Goal: Connect with others: Connect with others

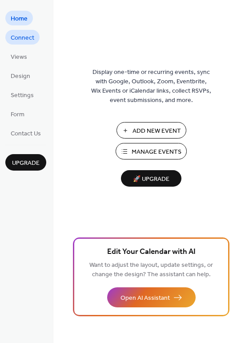
click at [24, 33] on span "Connect" at bounding box center [23, 37] width 24 height 9
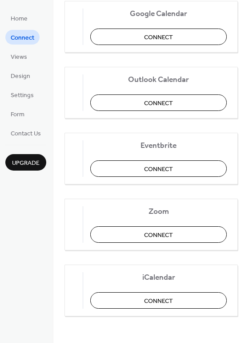
scroll to position [186, 0]
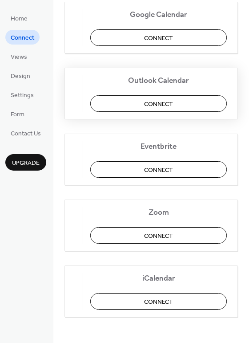
click at [142, 108] on button "Connect" at bounding box center [158, 103] width 137 height 16
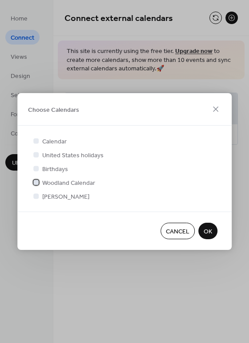
click at [53, 181] on span "Woodland Calendar" at bounding box center [68, 183] width 53 height 9
click at [208, 231] on span "OK" at bounding box center [208, 231] width 8 height 9
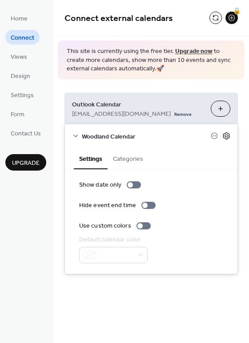
click at [228, 135] on icon at bounding box center [226, 136] width 3 height 3
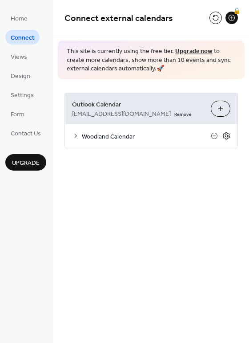
click at [228, 135] on icon at bounding box center [226, 136] width 3 height 3
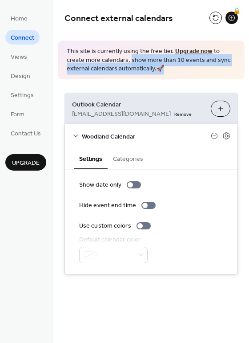
drag, startPoint x: 111, startPoint y: 59, endPoint x: 230, endPoint y: 64, distance: 119.0
click at [230, 64] on span "This site is currently using the free tier. Upgrade now to create more calendar…" at bounding box center [151, 60] width 169 height 26
click at [197, 64] on span "This site is currently using the free tier. Upgrade now to create more calendar…" at bounding box center [151, 60] width 169 height 26
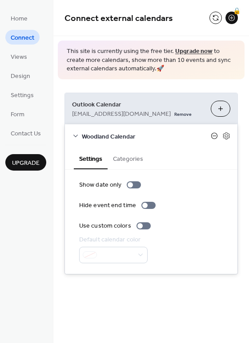
click at [217, 136] on icon at bounding box center [214, 135] width 7 height 7
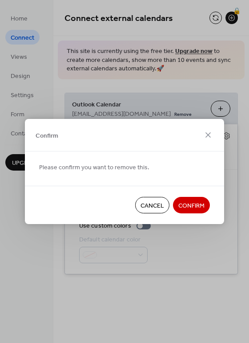
click at [191, 205] on span "Confirm" at bounding box center [192, 205] width 26 height 9
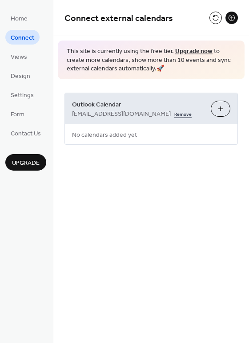
click at [175, 113] on link "Remove" at bounding box center [183, 113] width 17 height 9
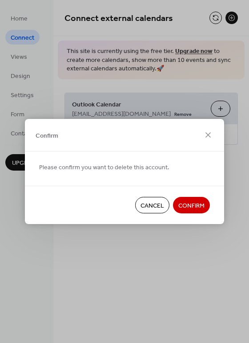
click at [188, 212] on button "Confirm" at bounding box center [191, 205] width 37 height 16
